Goal: Use online tool/utility: Utilize a website feature to perform a specific function

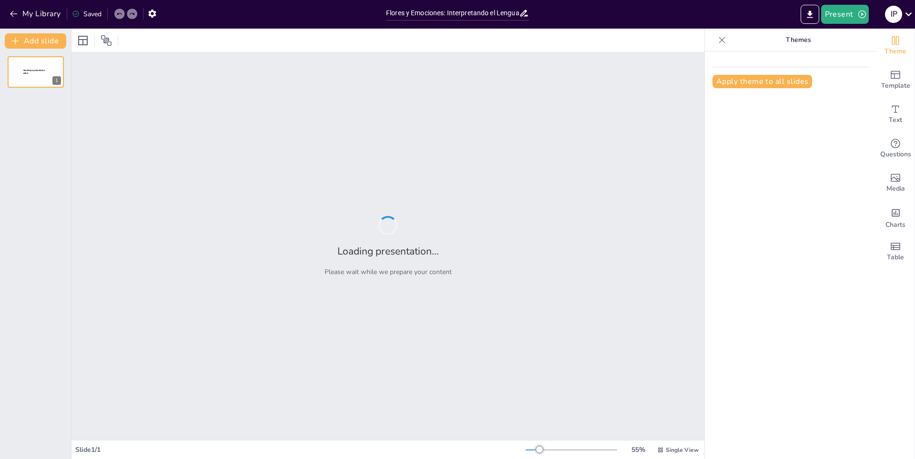
type input "Flores y Emociones: Interpretando el Lenguaje de la Naturaleza"
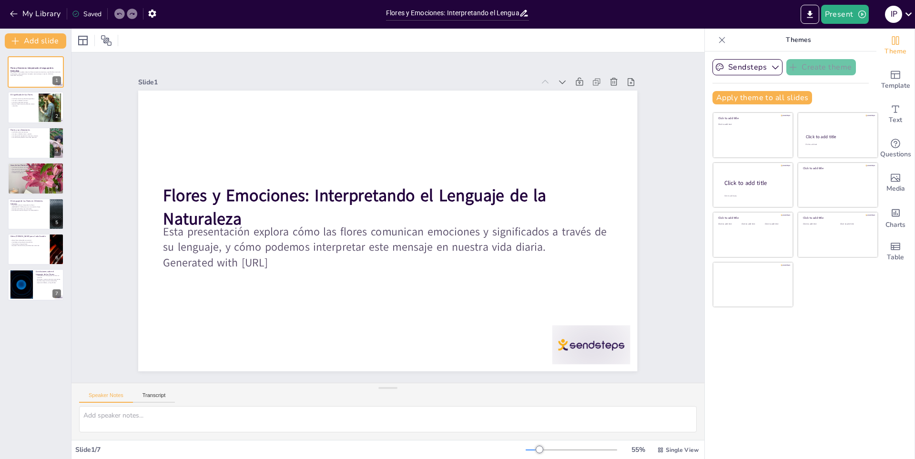
click at [848, 28] on div "Present I P" at bounding box center [724, 14] width 381 height 29
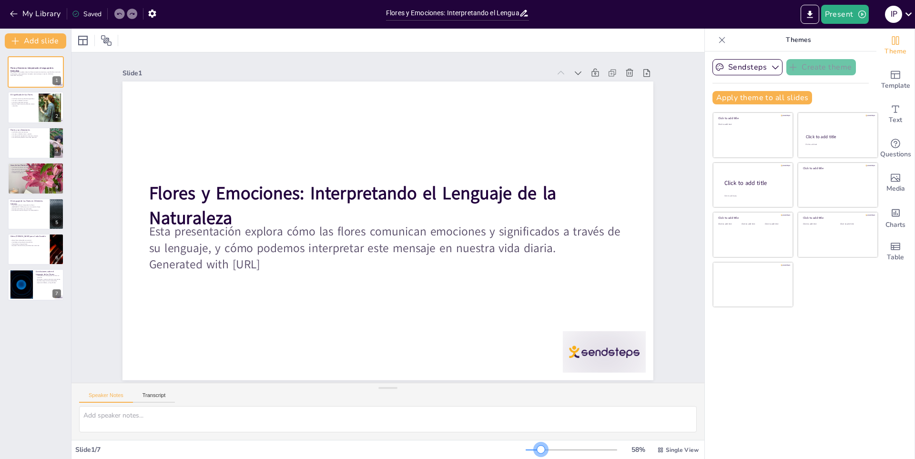
drag, startPoint x: 535, startPoint y: 447, endPoint x: 534, endPoint y: 455, distance: 7.8
click at [534, 455] on div "58 % Single View" at bounding box center [613, 449] width 175 height 15
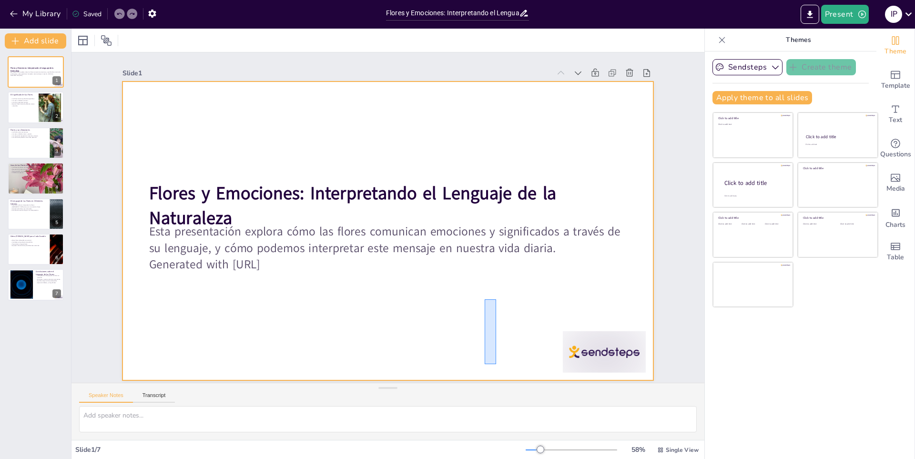
drag, startPoint x: 485, startPoint y: 364, endPoint x: 497, endPoint y: 294, distance: 71.2
click at [497, 294] on div at bounding box center [383, 230] width 597 height 448
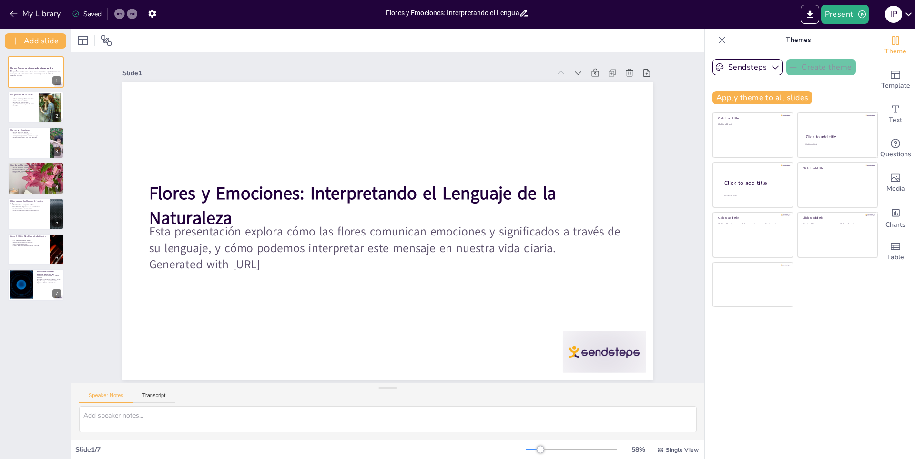
scroll to position [2, 0]
click at [733, 135] on div "Click to add text" at bounding box center [752, 141] width 136 height 59
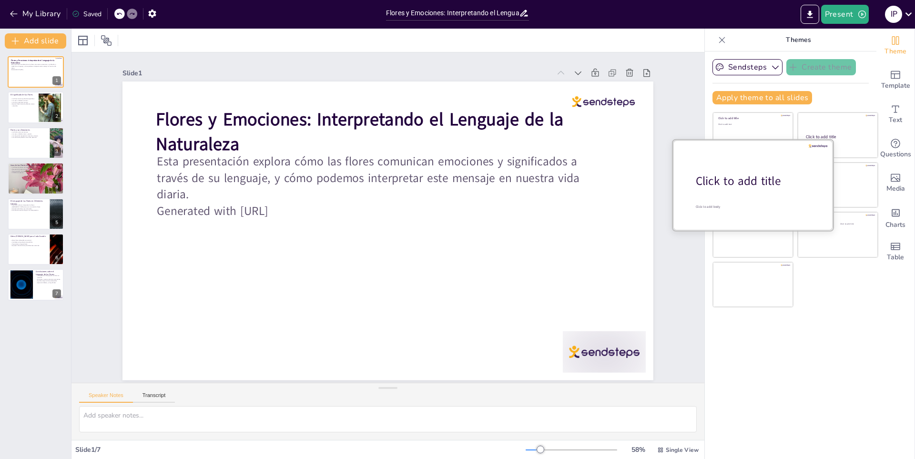
click at [731, 194] on div at bounding box center [753, 185] width 160 height 90
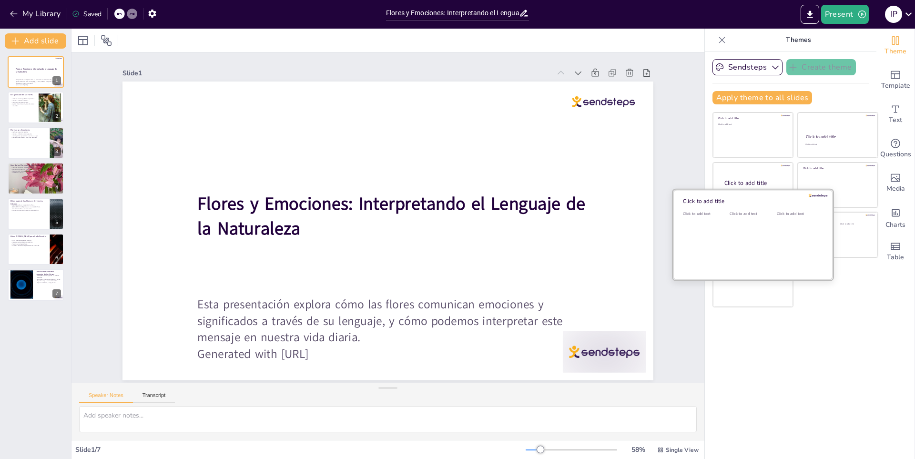
click at [719, 257] on div "Click to add text" at bounding box center [704, 240] width 43 height 59
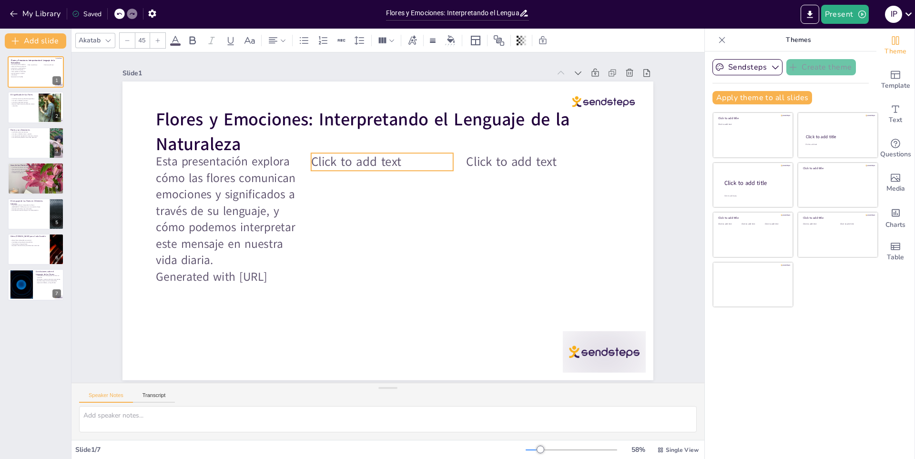
click at [349, 230] on span "Click to add text" at bounding box center [356, 273] width 60 height 87
click at [350, 149] on span "Click to add text" at bounding box center [381, 154] width 89 height 52
click at [392, 158] on span "Click to add text" at bounding box center [368, 159] width 92 height 35
click at [395, 159] on p "Click to add text" at bounding box center [427, 182] width 98 height 125
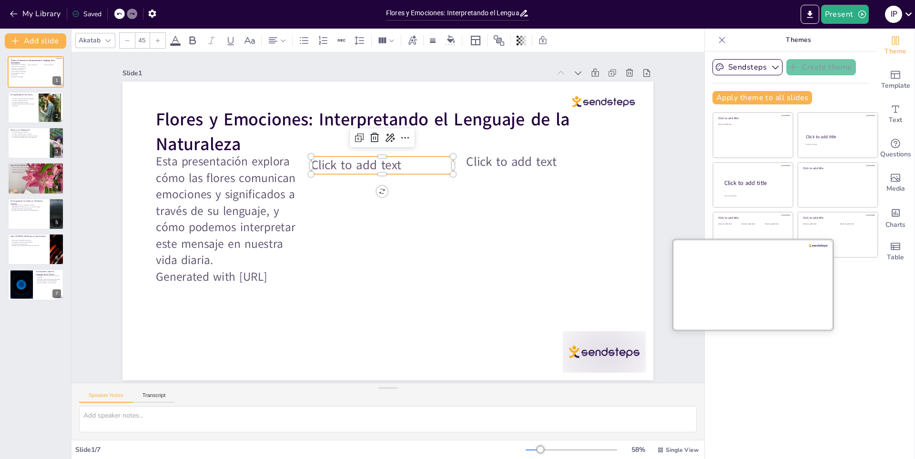
click at [712, 289] on div at bounding box center [753, 284] width 160 height 90
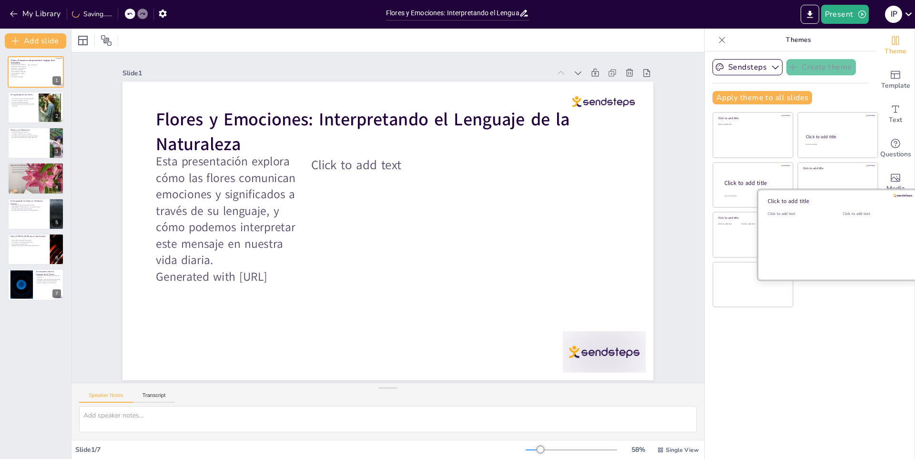
click at [831, 218] on div at bounding box center [838, 235] width 160 height 90
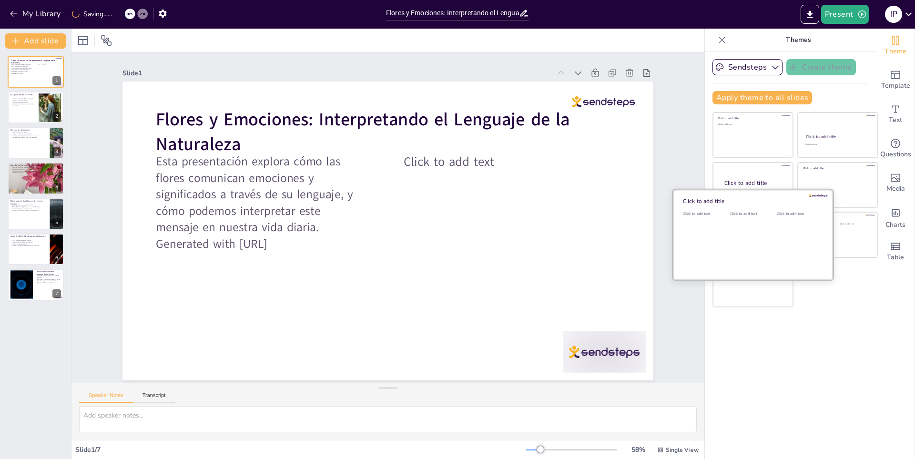
click at [730, 231] on div "Click to add text" at bounding box center [751, 240] width 43 height 59
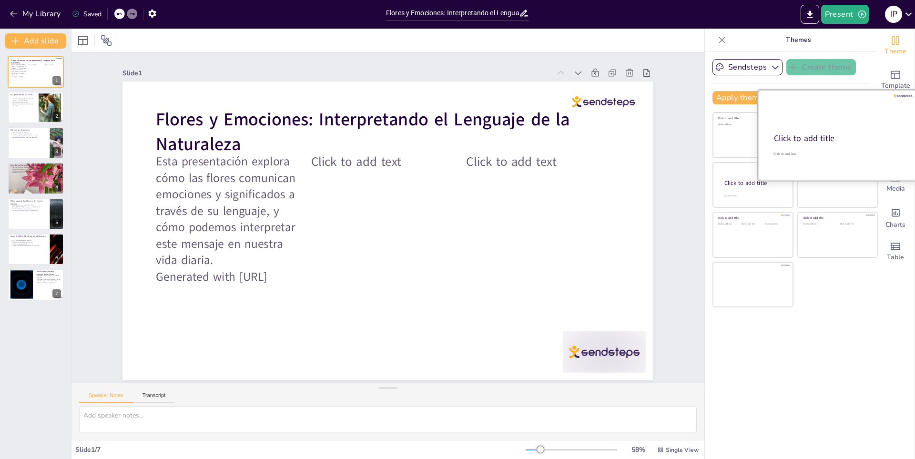
click at [832, 151] on div at bounding box center [838, 135] width 160 height 90
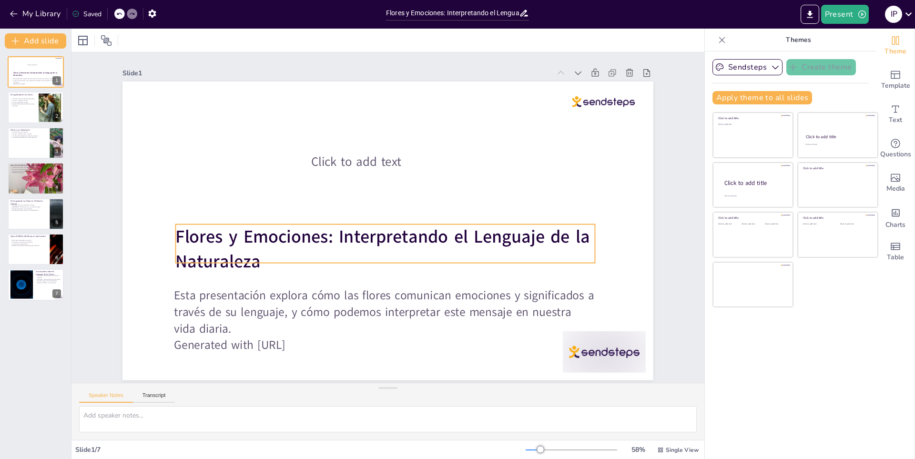
click at [545, 229] on strong "Flores y Emociones: Interpretando el Lenguaje de la Naturaleza" at bounding box center [385, 186] width 388 height 213
click at [545, 230] on strong "Flores y Emociones: Interpretando el Lenguaje de la Naturaleza" at bounding box center [376, 235] width 415 height 110
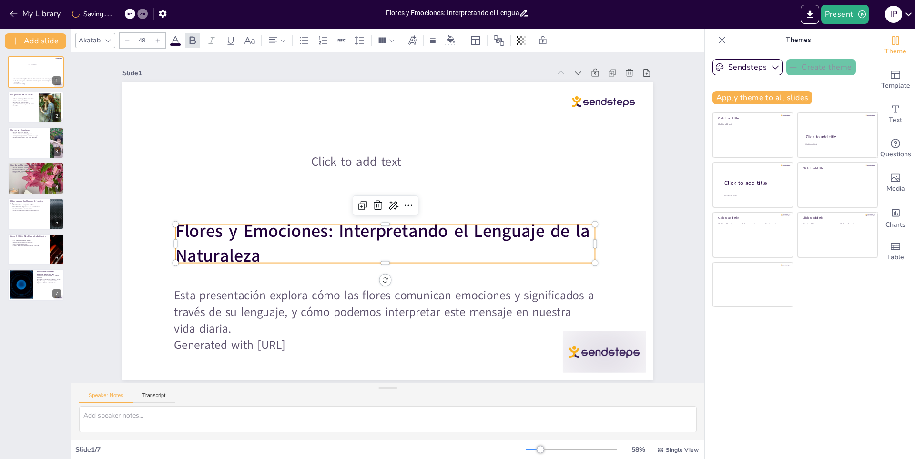
click at [65, 235] on div "Esta presentación explora cómo las flores comunican emociones y significados a …" at bounding box center [35, 178] width 71 height 245
click at [51, 233] on div "Esta presentación explora cómo las flores comunican emociones y significados a …" at bounding box center [35, 178] width 71 height 245
click at [32, 248] on div at bounding box center [35, 249] width 57 height 32
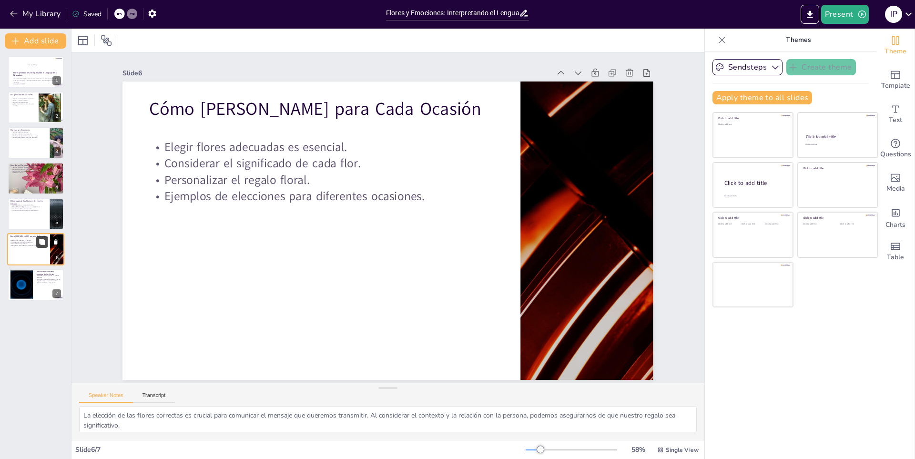
scroll to position [0, 0]
click at [31, 224] on div at bounding box center [35, 214] width 57 height 32
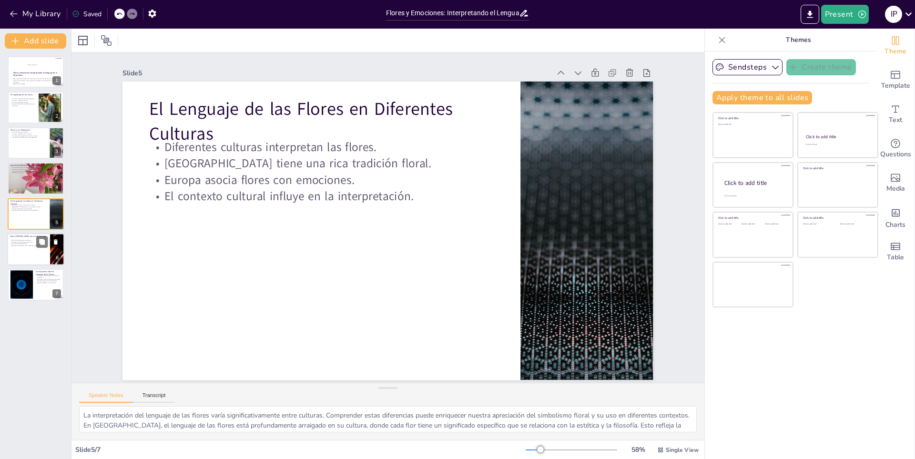
click at [19, 241] on p "Considerar el significado de cada flor." at bounding box center [28, 242] width 37 height 2
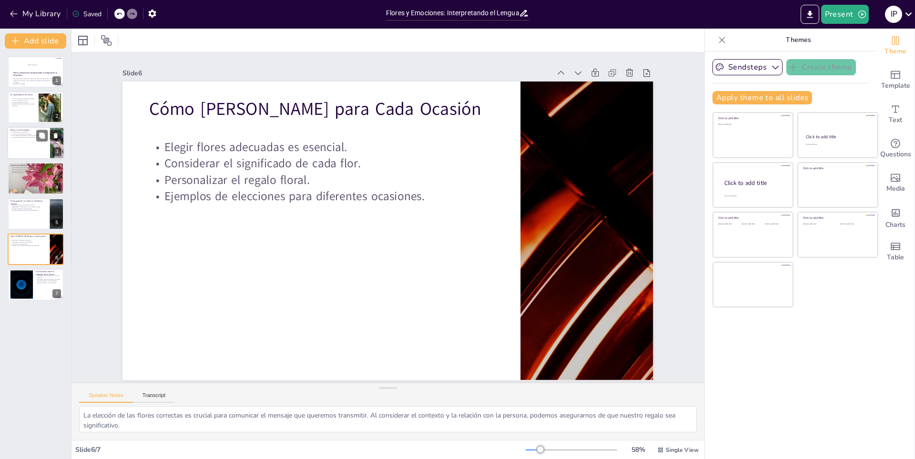
click at [63, 142] on div "Flores y Emociones: Interpretando el Lenguaje de la Naturaleza Esta presentació…" at bounding box center [35, 178] width 71 height 245
click at [49, 140] on div at bounding box center [48, 135] width 25 height 11
type textarea "Las flores tienen la capacidad de provocar respuestas emocionales profundas. Al…"
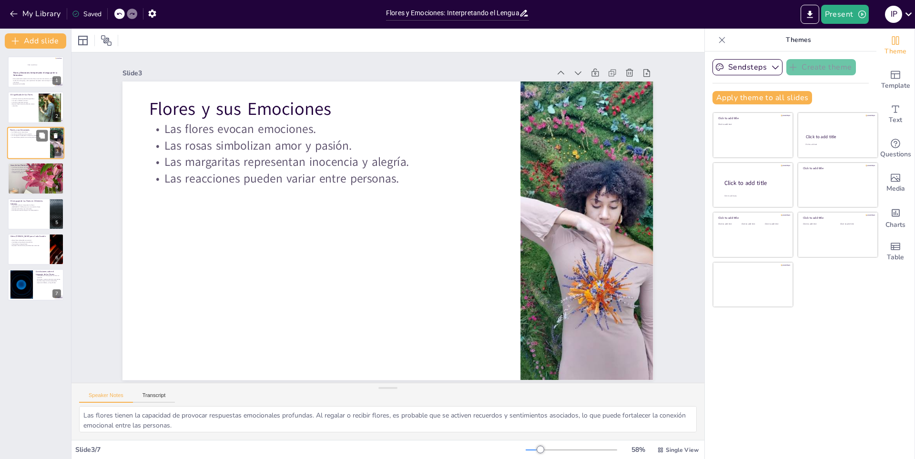
click at [30, 127] on div "Flores y sus Emociones Las flores evocan emociones. Las rosas simbolizan amor y…" at bounding box center [35, 143] width 57 height 32
click at [40, 73] on strong "Flores y Emociones: Interpretando el Lenguaje de la Naturaleza" at bounding box center [35, 74] width 45 height 5
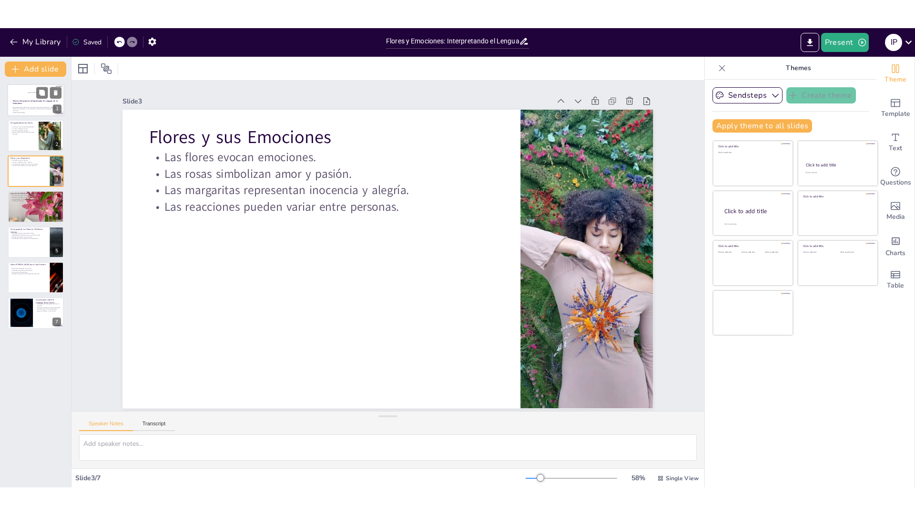
scroll to position [0, 0]
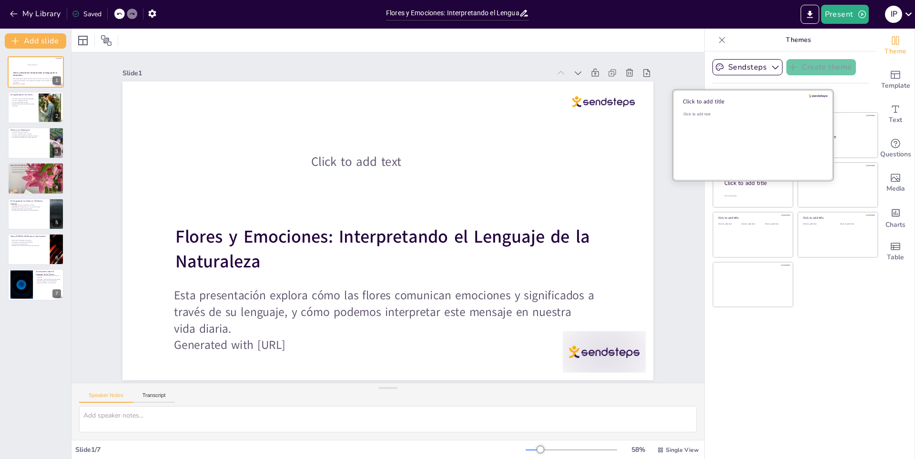
click at [781, 134] on div "Click to add text" at bounding box center [752, 141] width 136 height 59
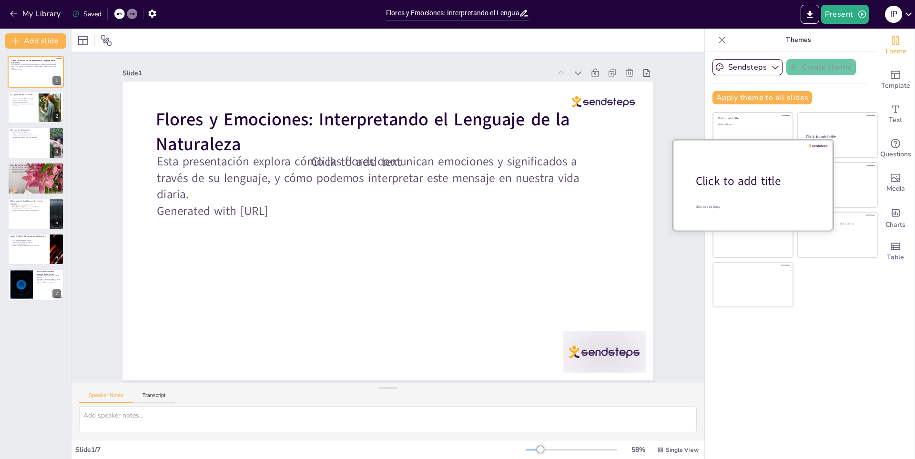
click at [747, 197] on div at bounding box center [753, 185] width 160 height 90
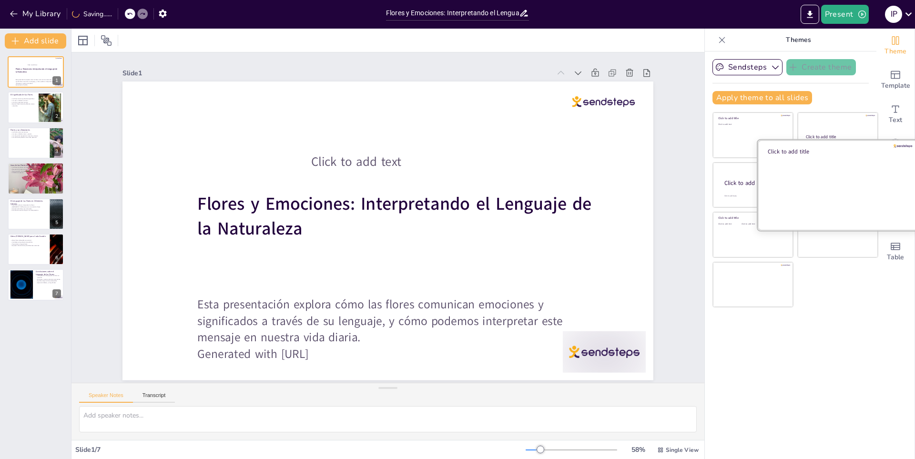
click at [859, 187] on div at bounding box center [838, 185] width 160 height 90
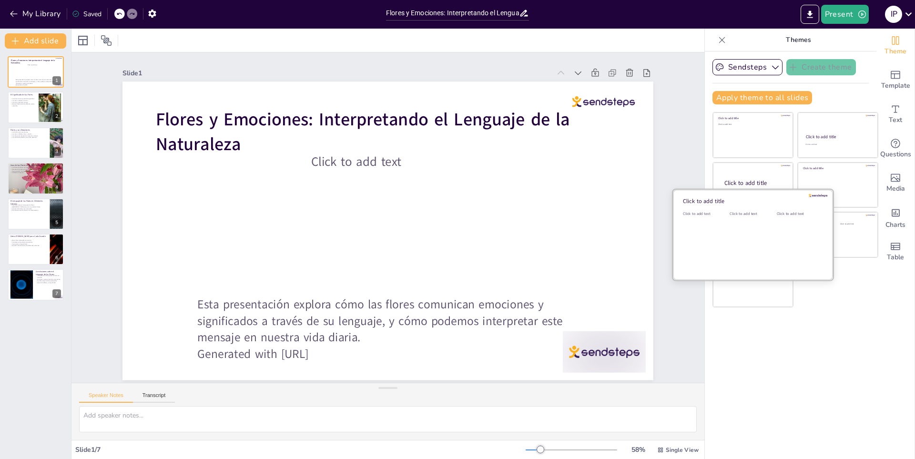
click at [747, 235] on div "Click to add text" at bounding box center [751, 240] width 43 height 59
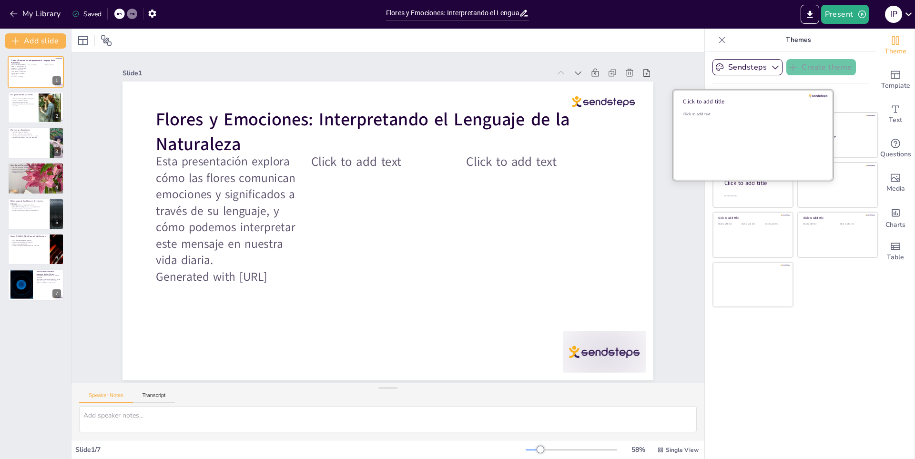
click at [738, 125] on div "Click to add text" at bounding box center [752, 141] width 136 height 59
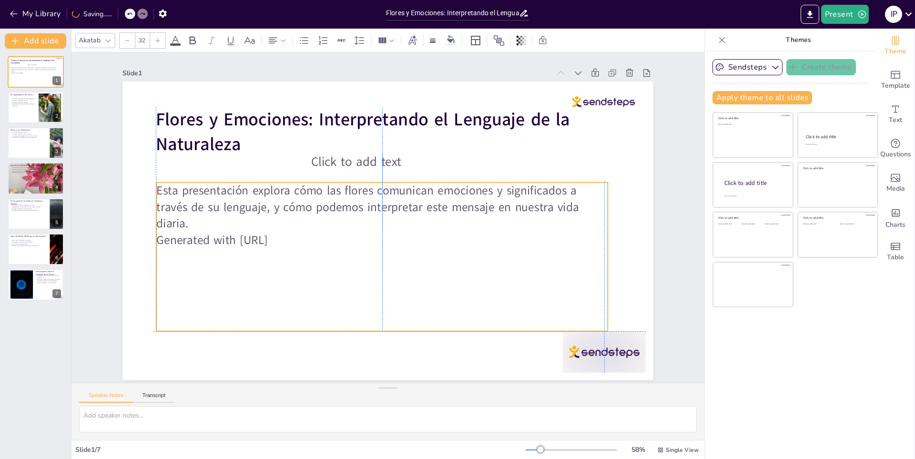
drag, startPoint x: 360, startPoint y: 227, endPoint x: 356, endPoint y: 255, distance: 28.0
click at [356, 255] on div "Esta presentación explora cómo las flores comunican emociones y significados a …" at bounding box center [350, 228] width 320 height 473
click at [436, 162] on p "Click to add text" at bounding box center [441, 200] width 47 height 143
type input "45"
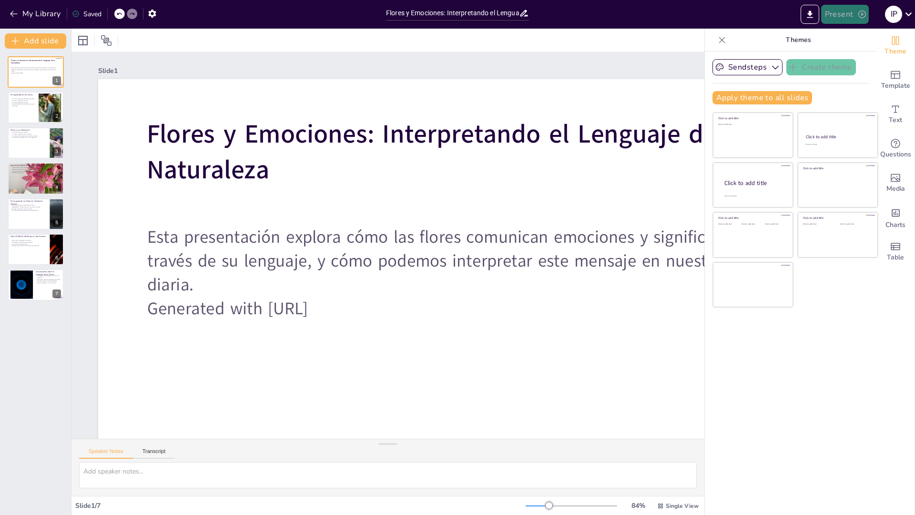
click at [863, 18] on icon "button" at bounding box center [863, 14] width 8 height 8
click at [863, 18] on div at bounding box center [457, 257] width 915 height 515
click at [842, 23] on button "Present" at bounding box center [845, 14] width 48 height 19
click at [842, 23] on div at bounding box center [457, 257] width 915 height 515
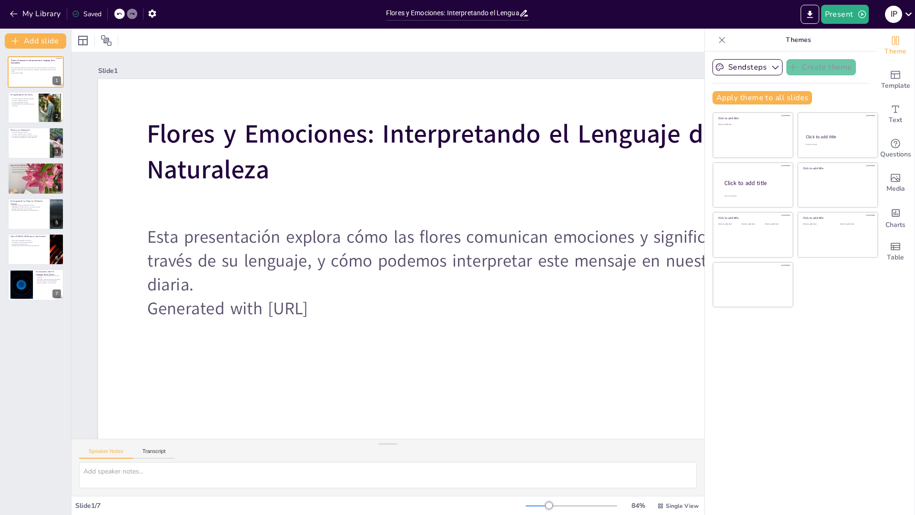
click at [842, 23] on button "Present" at bounding box center [845, 14] width 48 height 19
click at [842, 23] on div at bounding box center [457, 257] width 915 height 515
click at [842, 23] on button "Present" at bounding box center [845, 14] width 48 height 19
click at [851, 36] on font "Presentación de vista previa" at bounding box center [869, 35] width 80 height 7
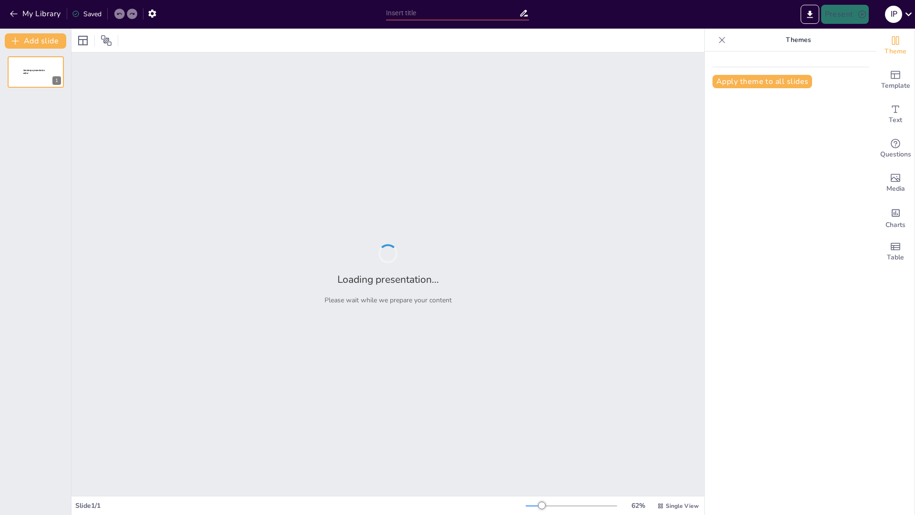
type input "Flores y Emociones: Interpretando el Lenguaje de la Naturaleza"
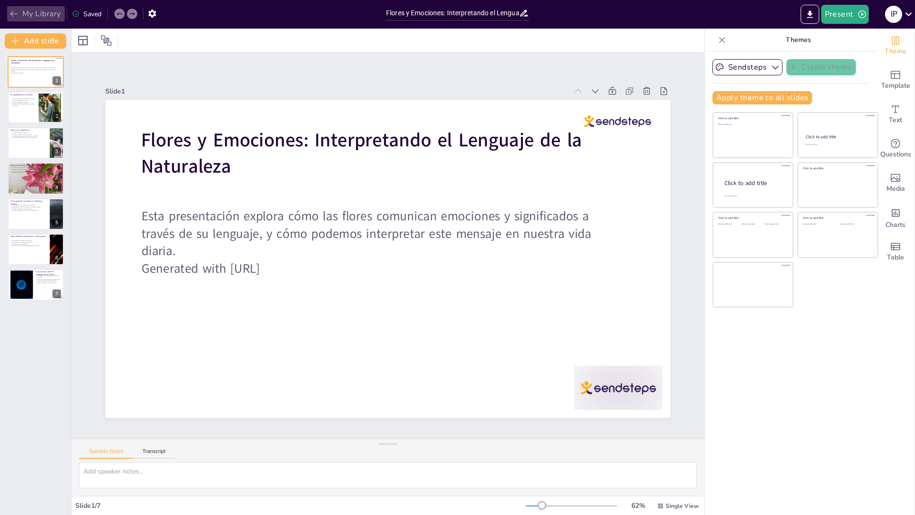
click at [17, 21] on button "My Library" at bounding box center [36, 13] width 58 height 15
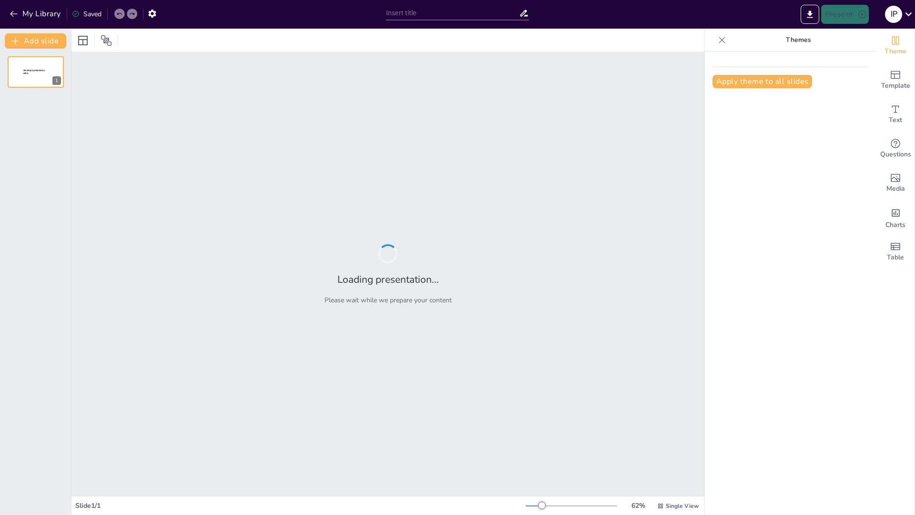
type input "Tu Cuerpo, Tu Elección: Entendiendo el Aborto"
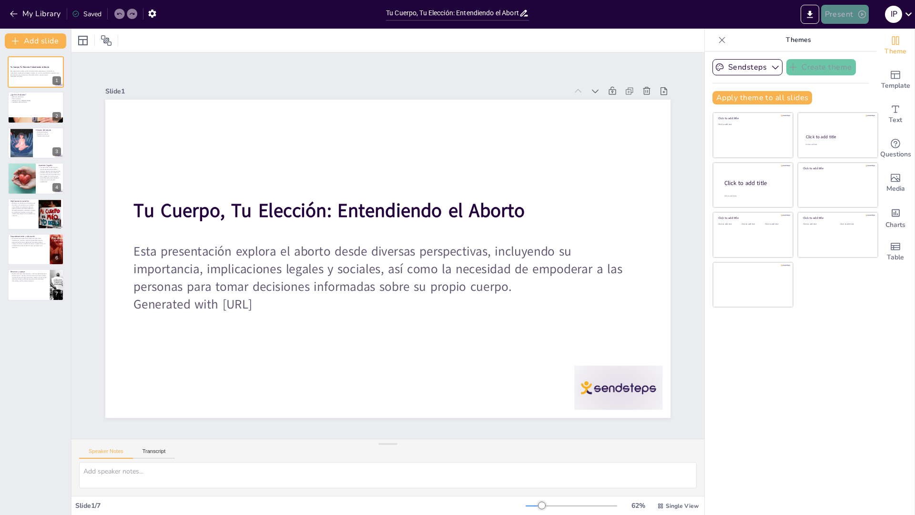
click at [839, 13] on button "Present" at bounding box center [845, 14] width 48 height 19
click at [871, 30] on li "Presentación de vista previa" at bounding box center [868, 35] width 95 height 15
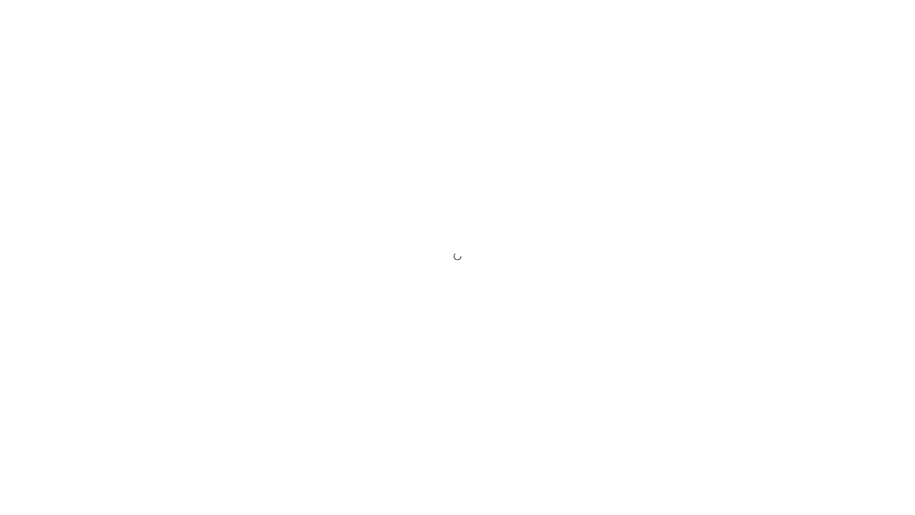
click at [892, 23] on div at bounding box center [457, 257] width 915 height 515
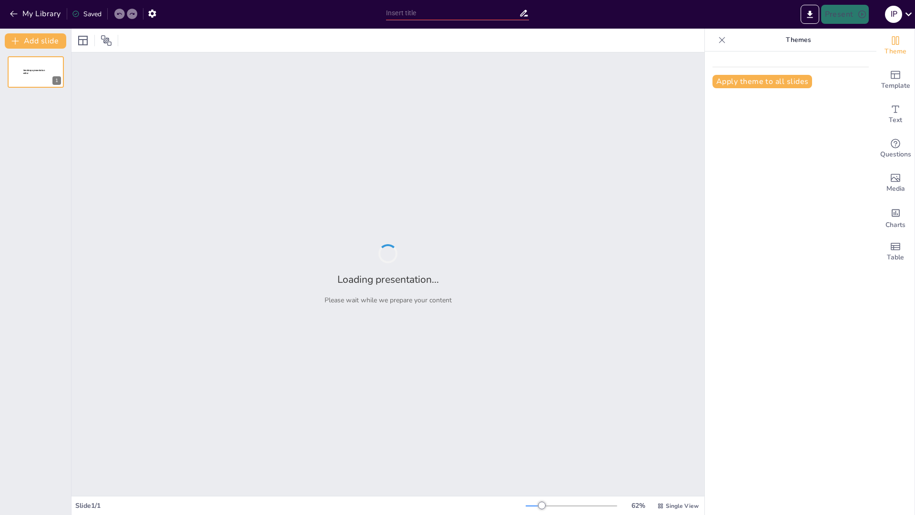
type input "Tu Cuerpo, Tu Elección: Entendiendo el Aborto"
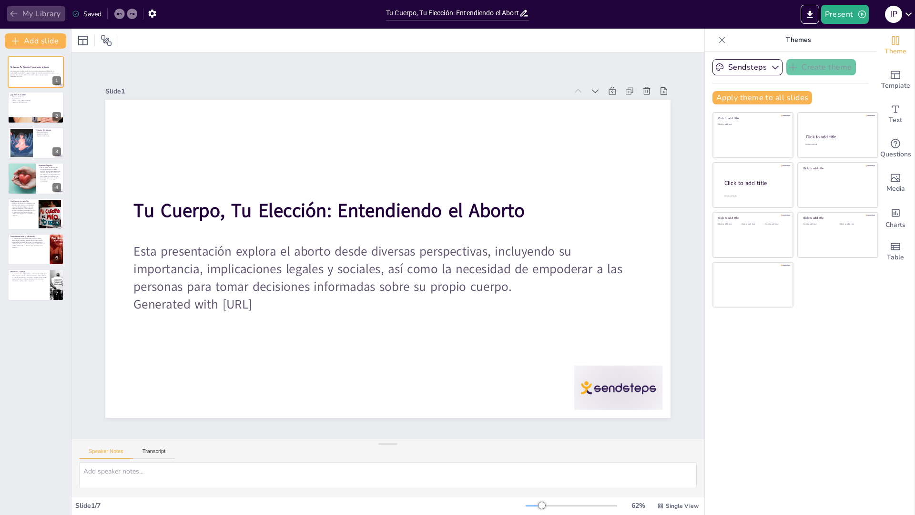
click at [24, 10] on button "My Library" at bounding box center [36, 13] width 58 height 15
